Goal: Transaction & Acquisition: Purchase product/service

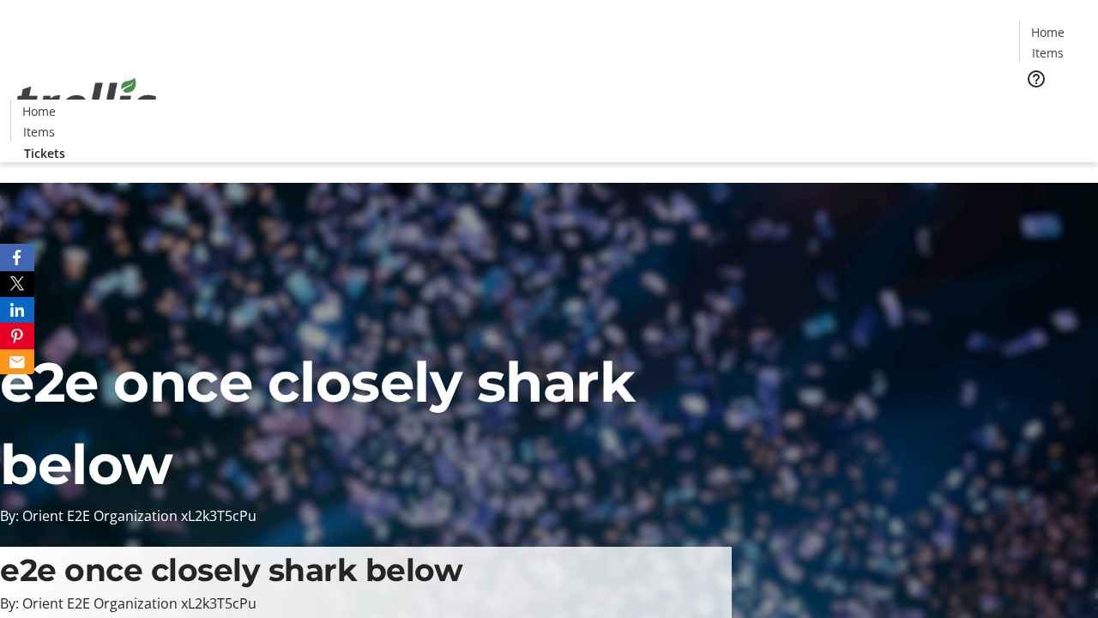
click at [1033, 100] on span "Tickets" at bounding box center [1053, 109] width 41 height 18
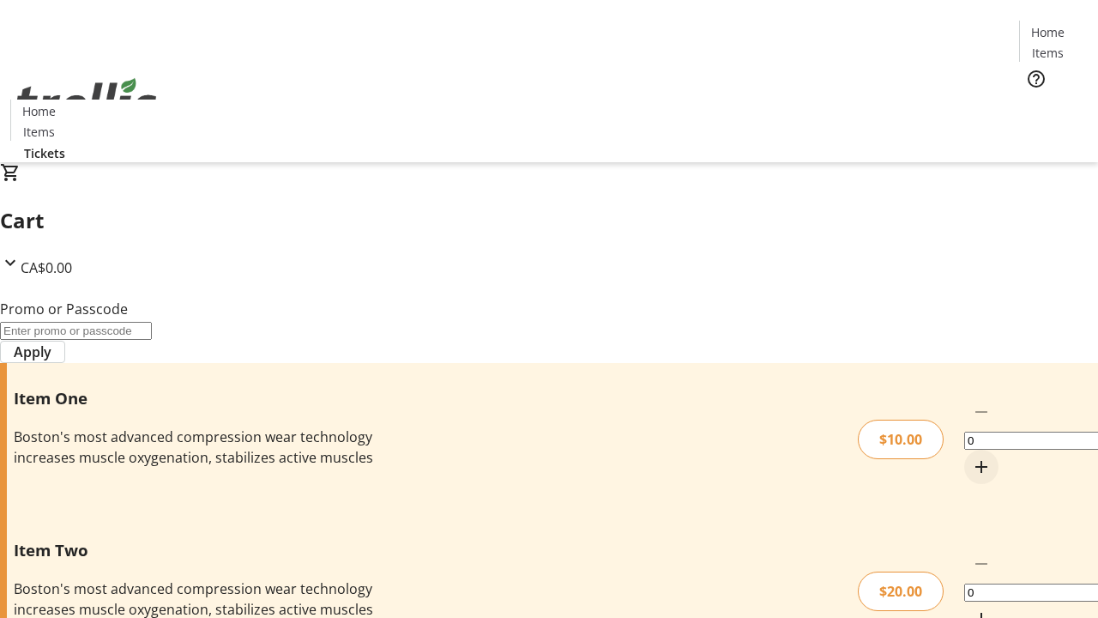
click at [971, 456] on mat-icon "Increment by one" at bounding box center [981, 466] width 21 height 21
type input "1"
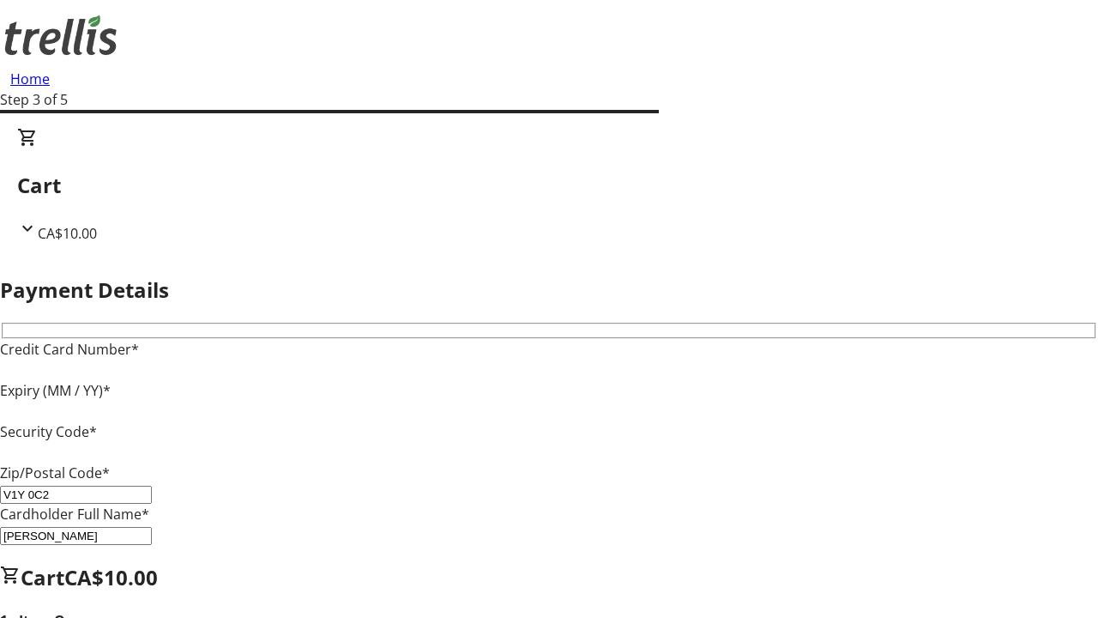
type input "V1Y 0C2"
